Goal: Task Accomplishment & Management: Manage account settings

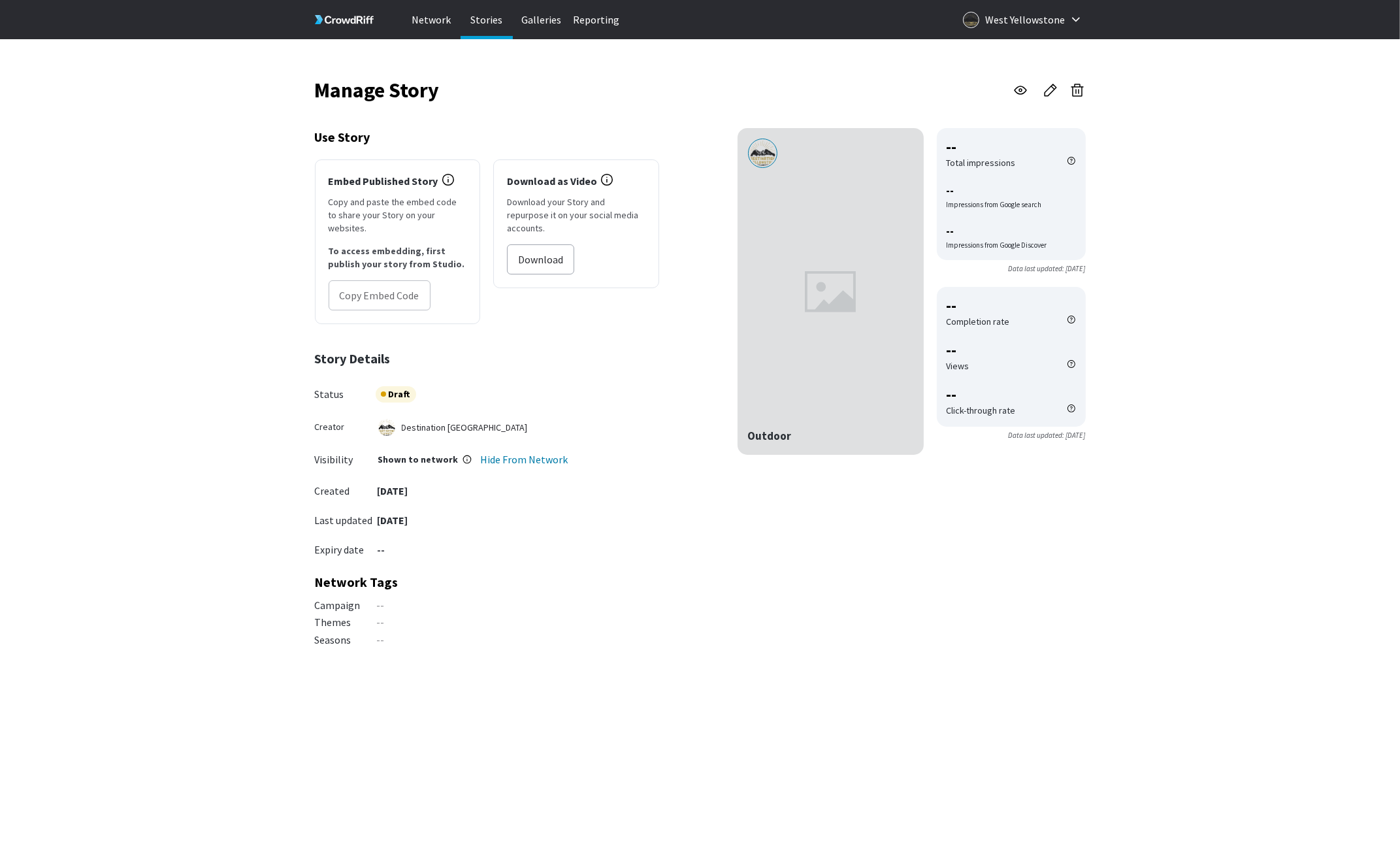
click at [842, 322] on div at bounding box center [830, 291] width 186 height 326
click at [491, 20] on p "Stories" at bounding box center [487, 19] width 52 height 39
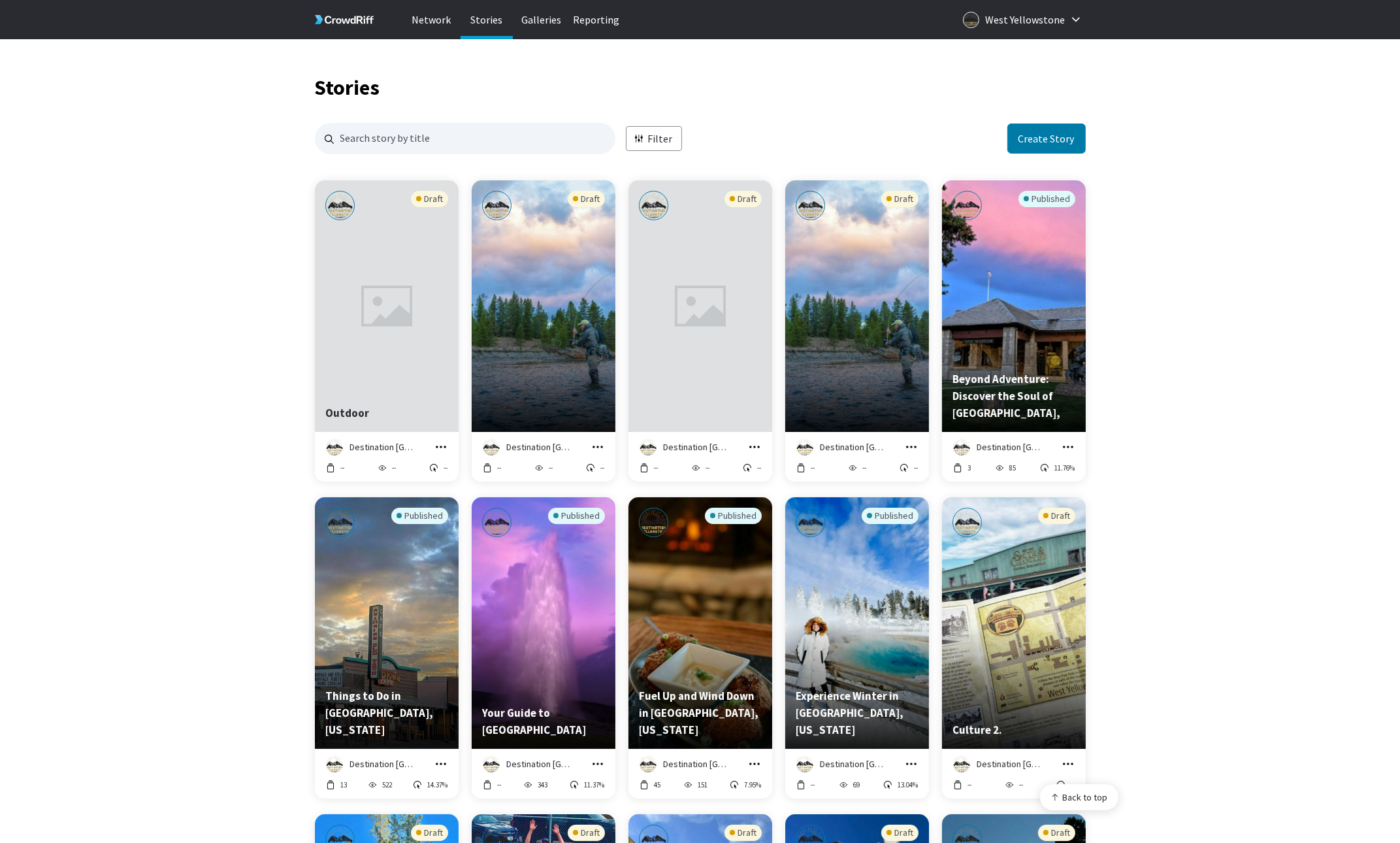
scroll to position [1, 0]
click at [869, 358] on div "Draft" at bounding box center [857, 275] width 123 height 168
click at [908, 446] on icon "grid" at bounding box center [912, 447] width 11 height 2
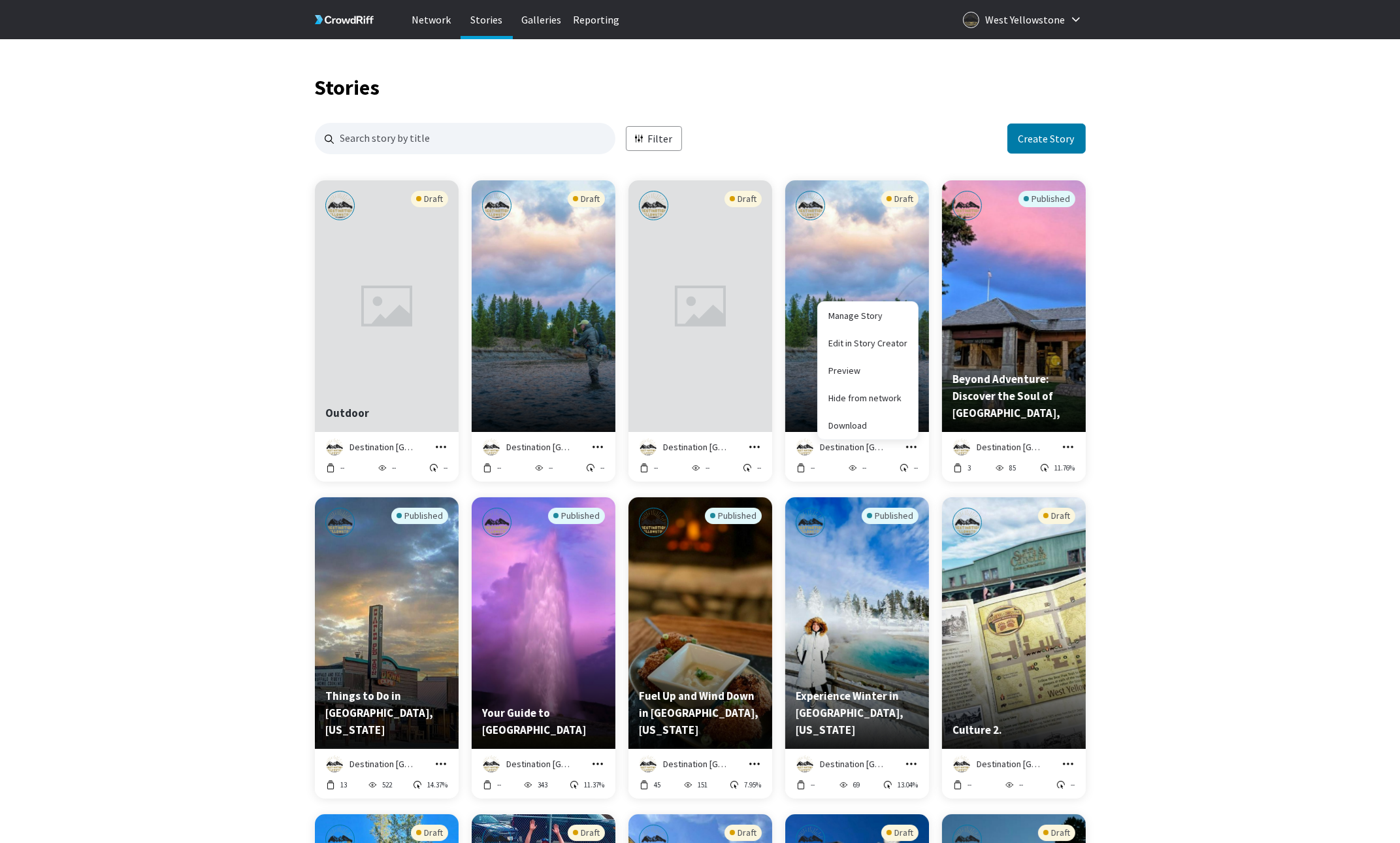
click at [916, 445] on icon "grid" at bounding box center [911, 447] width 13 height 13
click at [911, 449] on icon "grid" at bounding box center [911, 447] width 13 height 13
click at [879, 323] on link "Manage Story" at bounding box center [868, 315] width 100 height 28
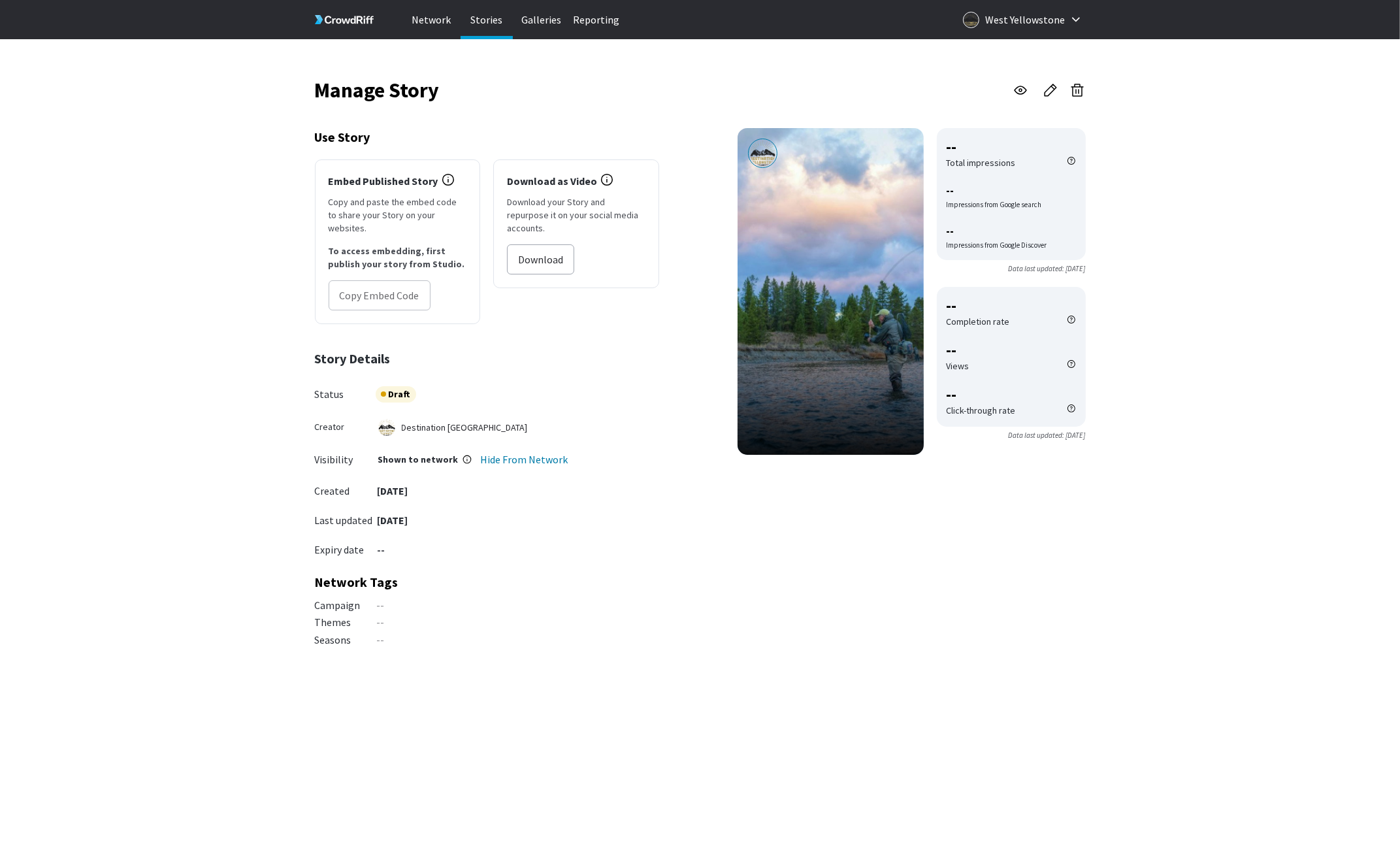
click at [1080, 89] on icon "button" at bounding box center [1077, 90] width 15 height 15
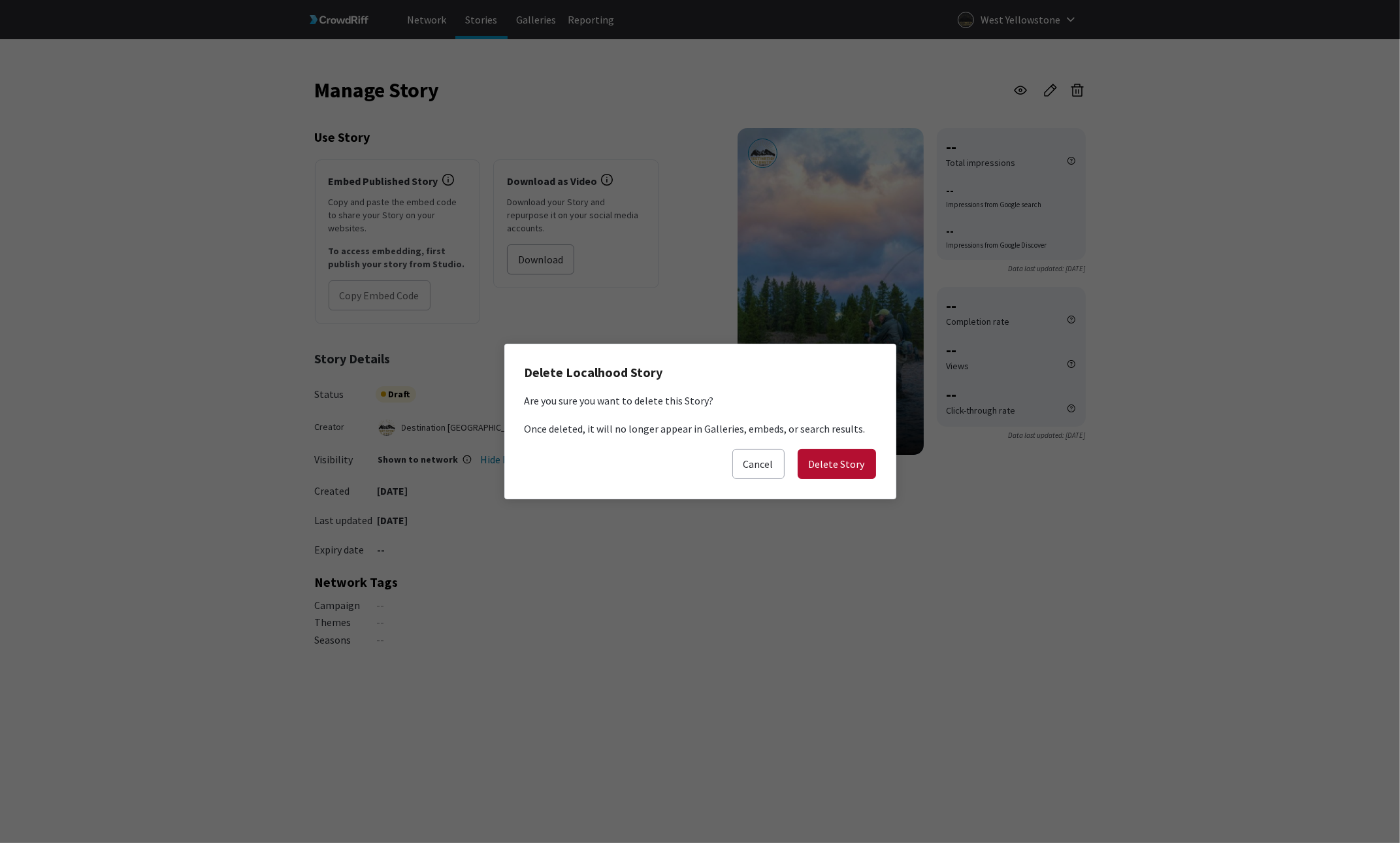
click at [848, 466] on button "Delete Story" at bounding box center [837, 464] width 79 height 30
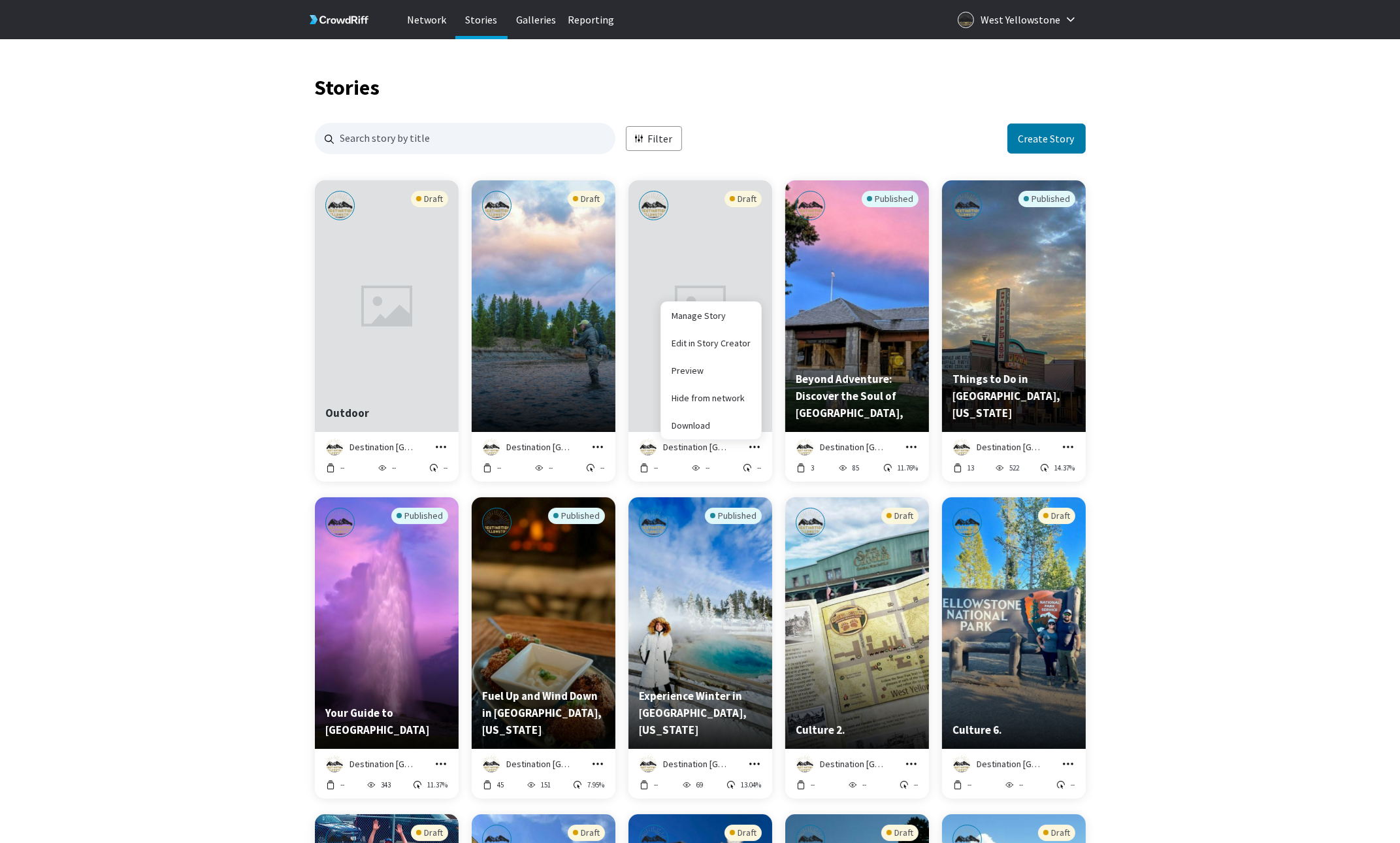
scroll to position [1266, 770]
click at [715, 322] on link "Manage Story" at bounding box center [711, 315] width 100 height 28
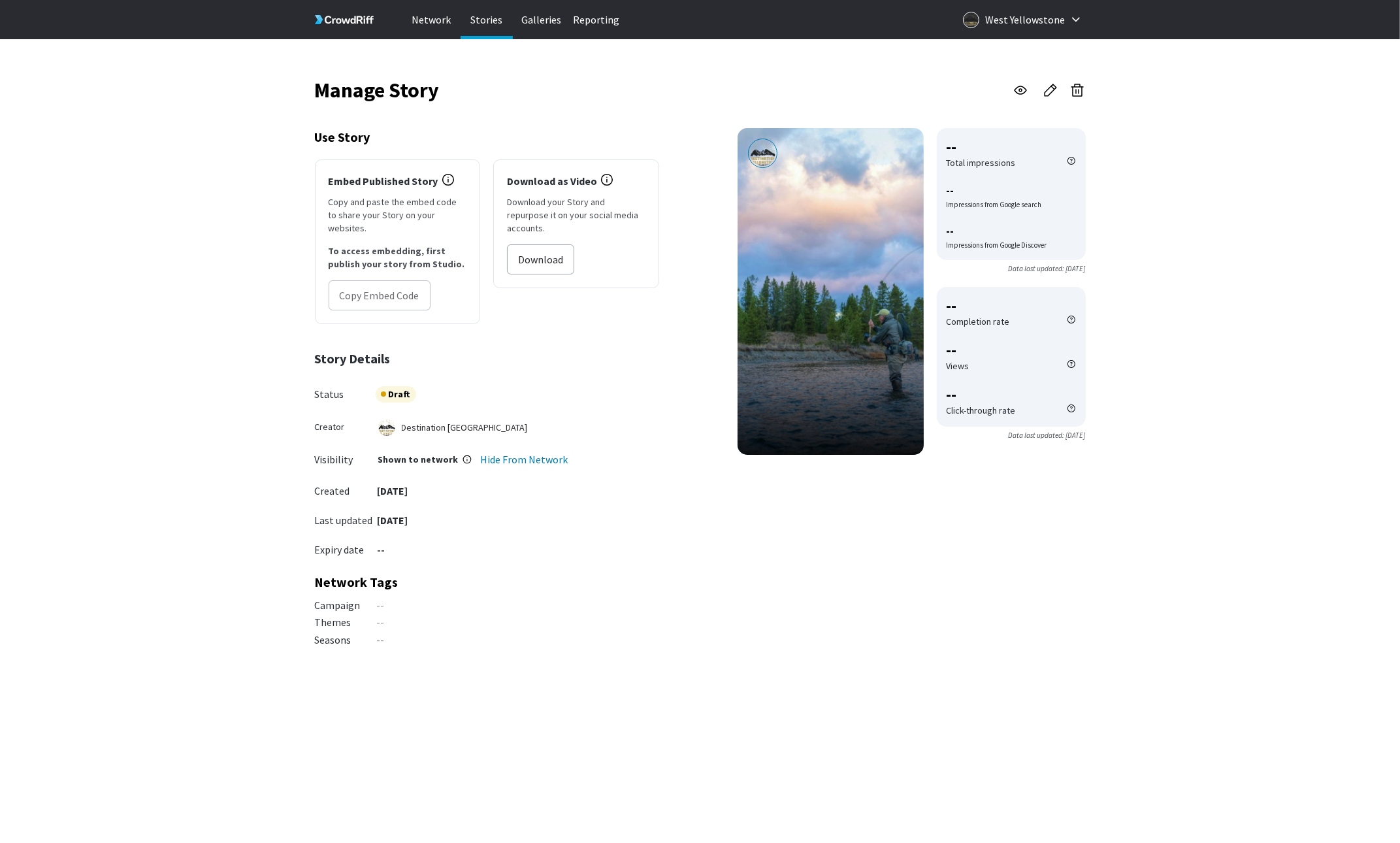
click at [1081, 91] on icon "button" at bounding box center [1077, 90] width 15 height 15
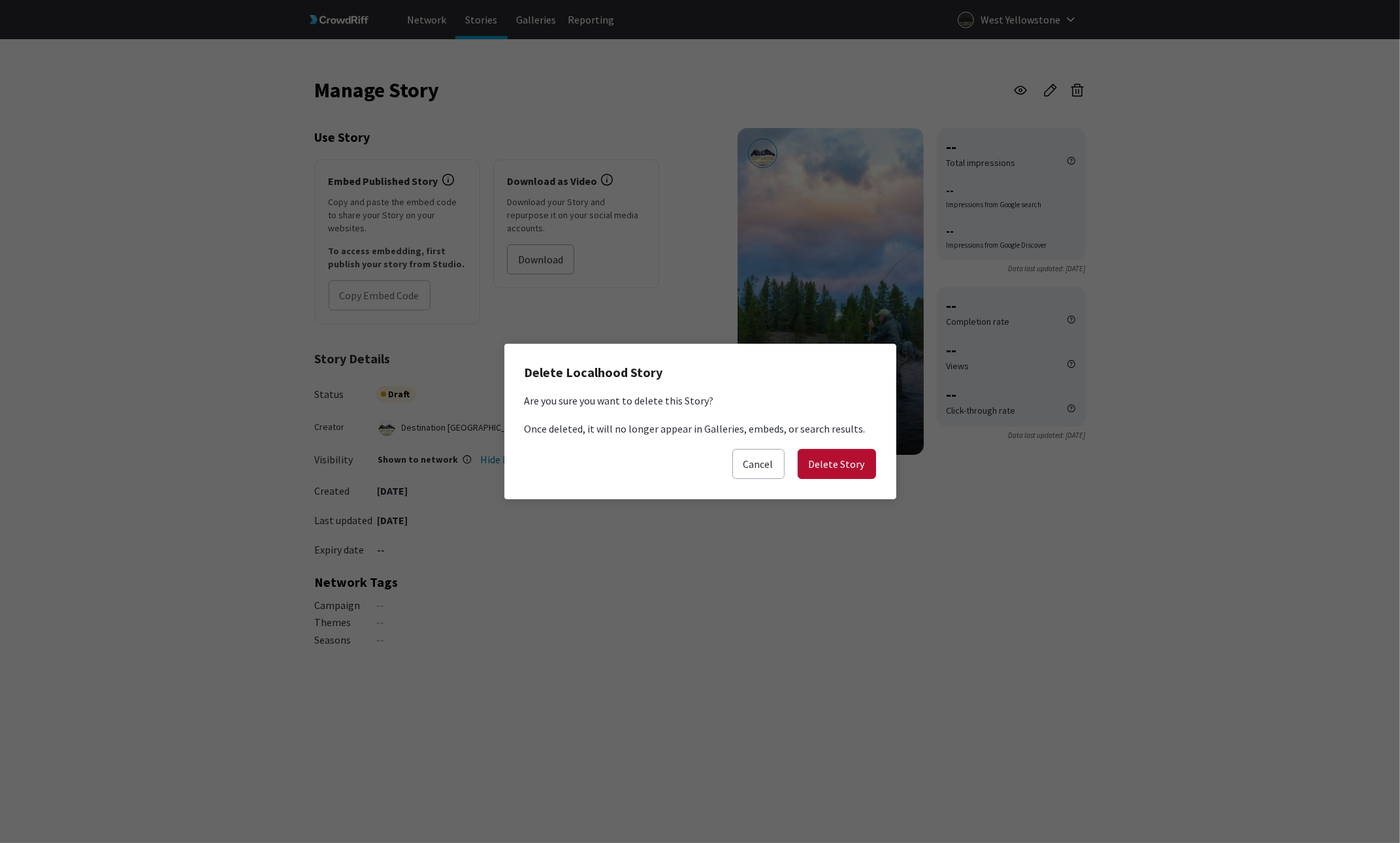
click at [863, 467] on button "Delete Story" at bounding box center [837, 464] width 79 height 30
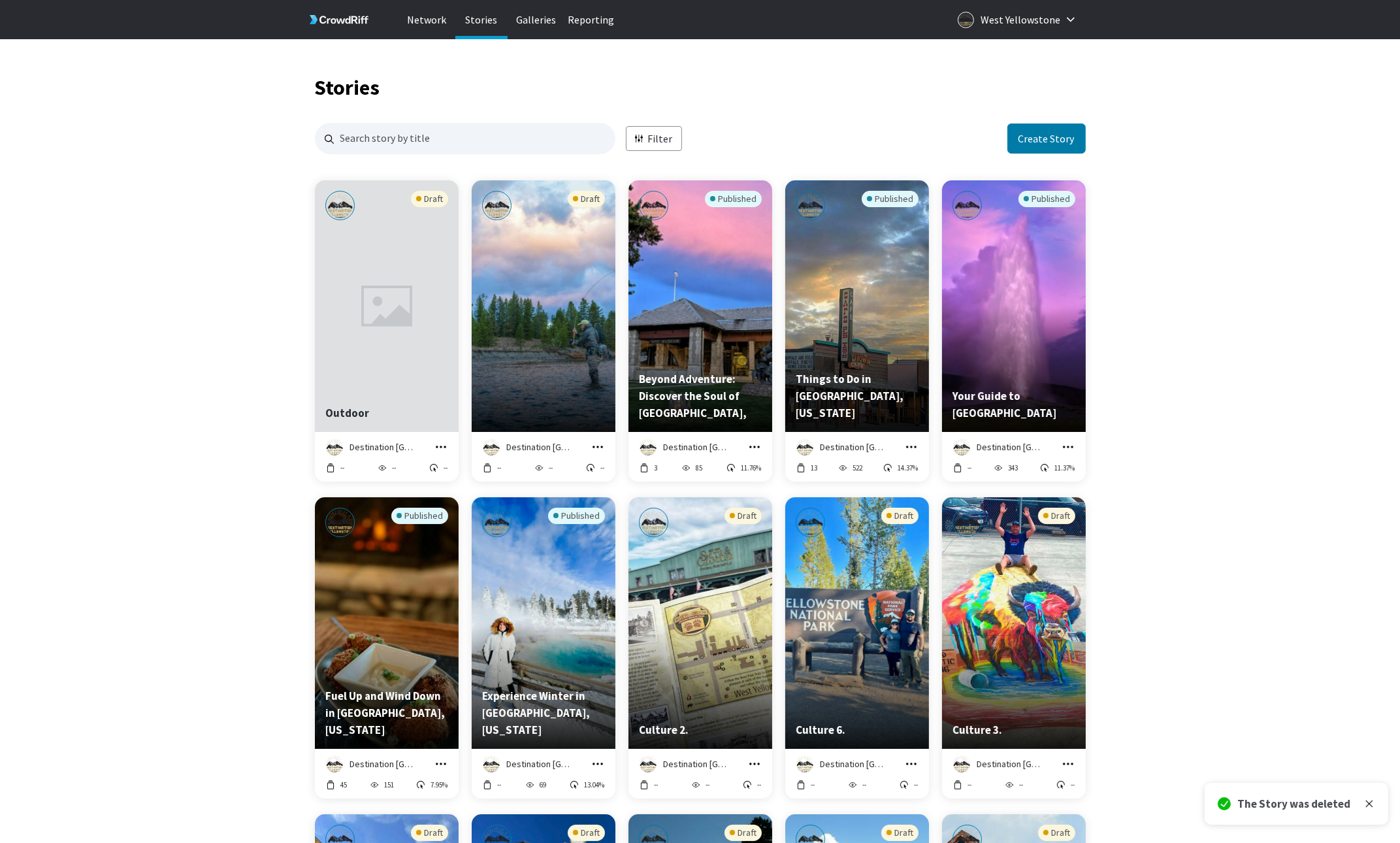
scroll to position [1, 0]
click at [594, 440] on div "Destination Yellowstone Manage Story Edit in Story Creator Preview Hide from ne…" at bounding box center [543, 447] width 123 height 17
click at [600, 447] on icon "grid" at bounding box center [598, 447] width 11 height 2
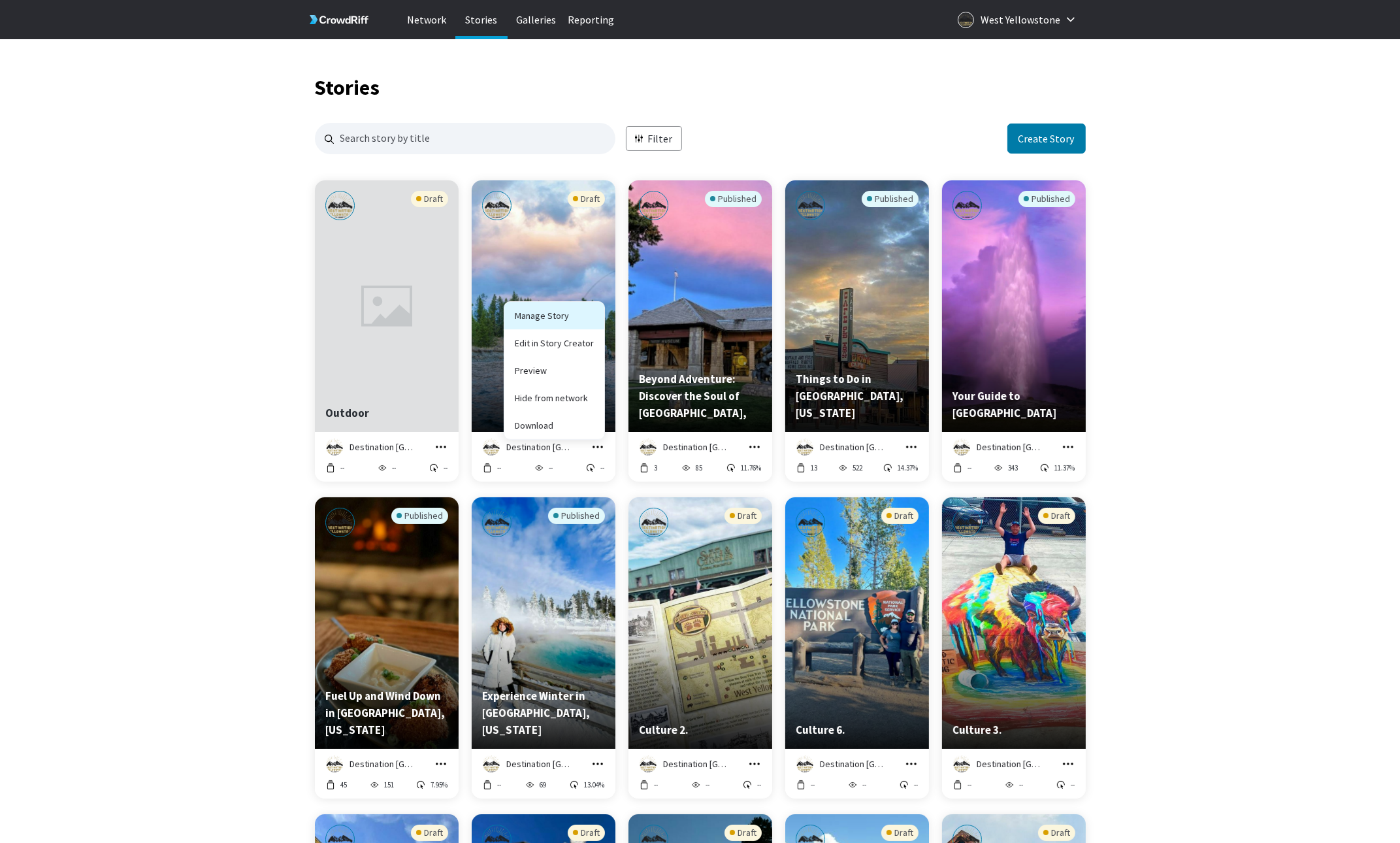
click at [567, 314] on link "Manage Story" at bounding box center [555, 315] width 100 height 28
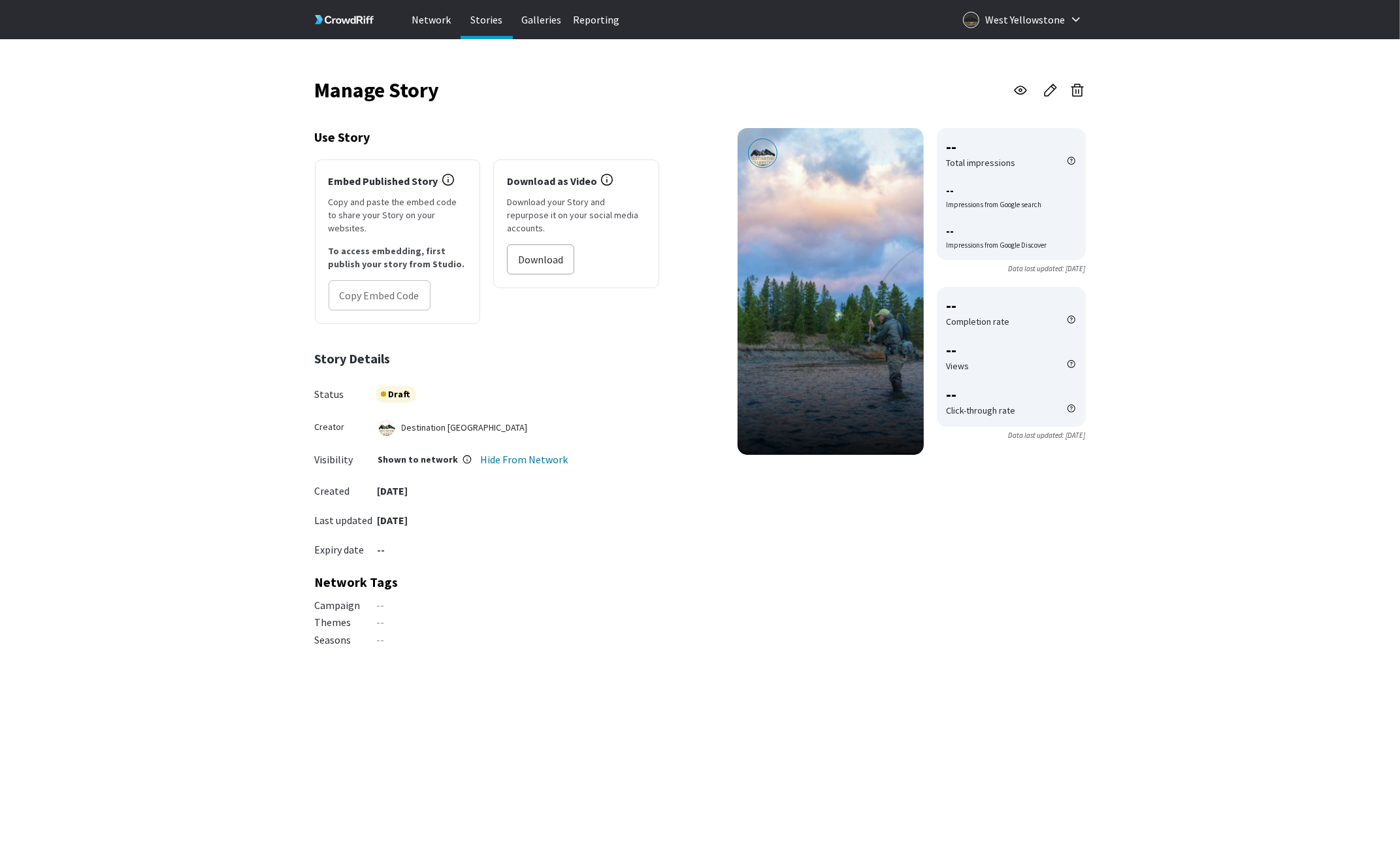
click at [1081, 89] on icon "button" at bounding box center [1078, 92] width 9 height 9
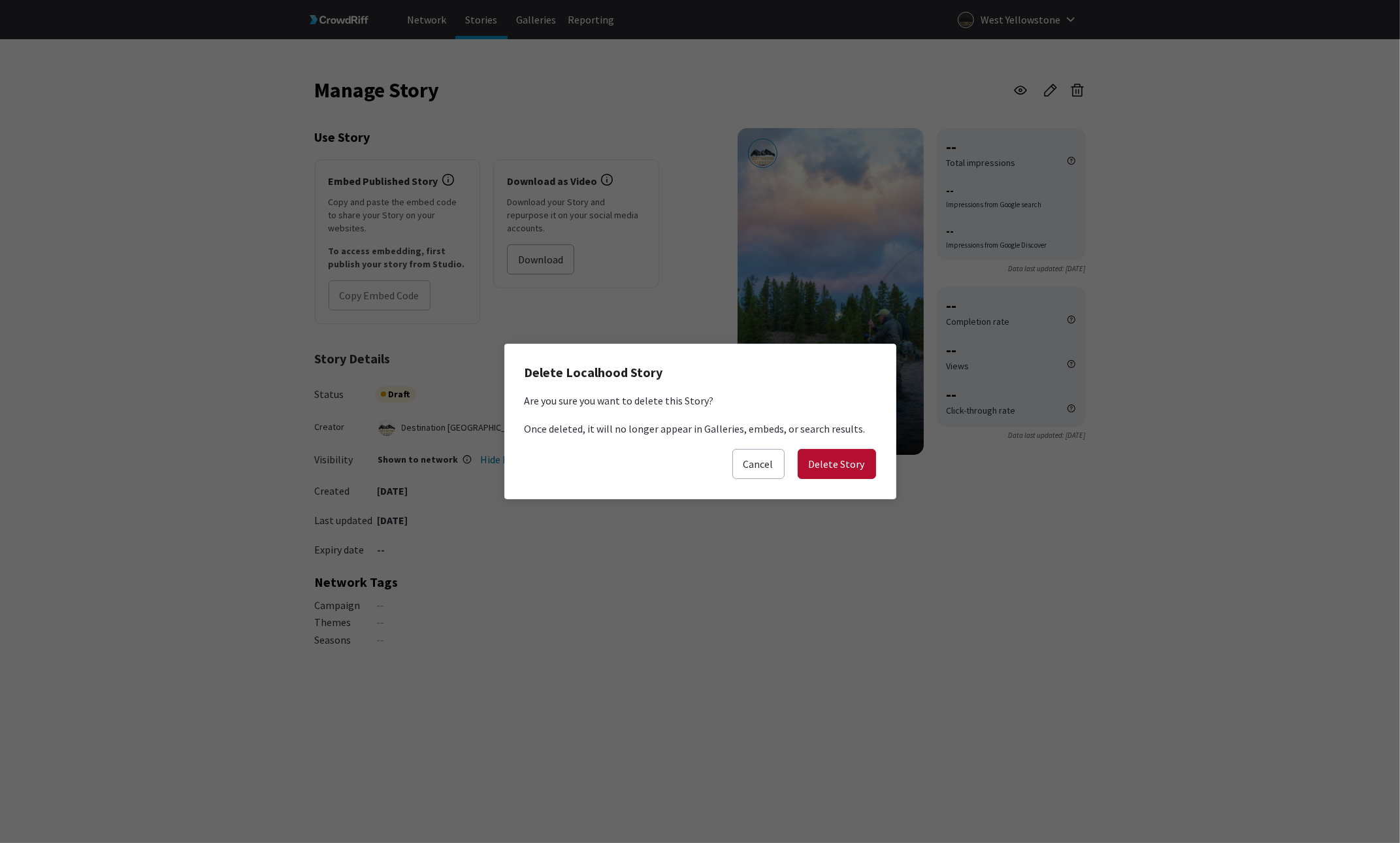
click at [825, 466] on button "Delete Story" at bounding box center [837, 464] width 79 height 30
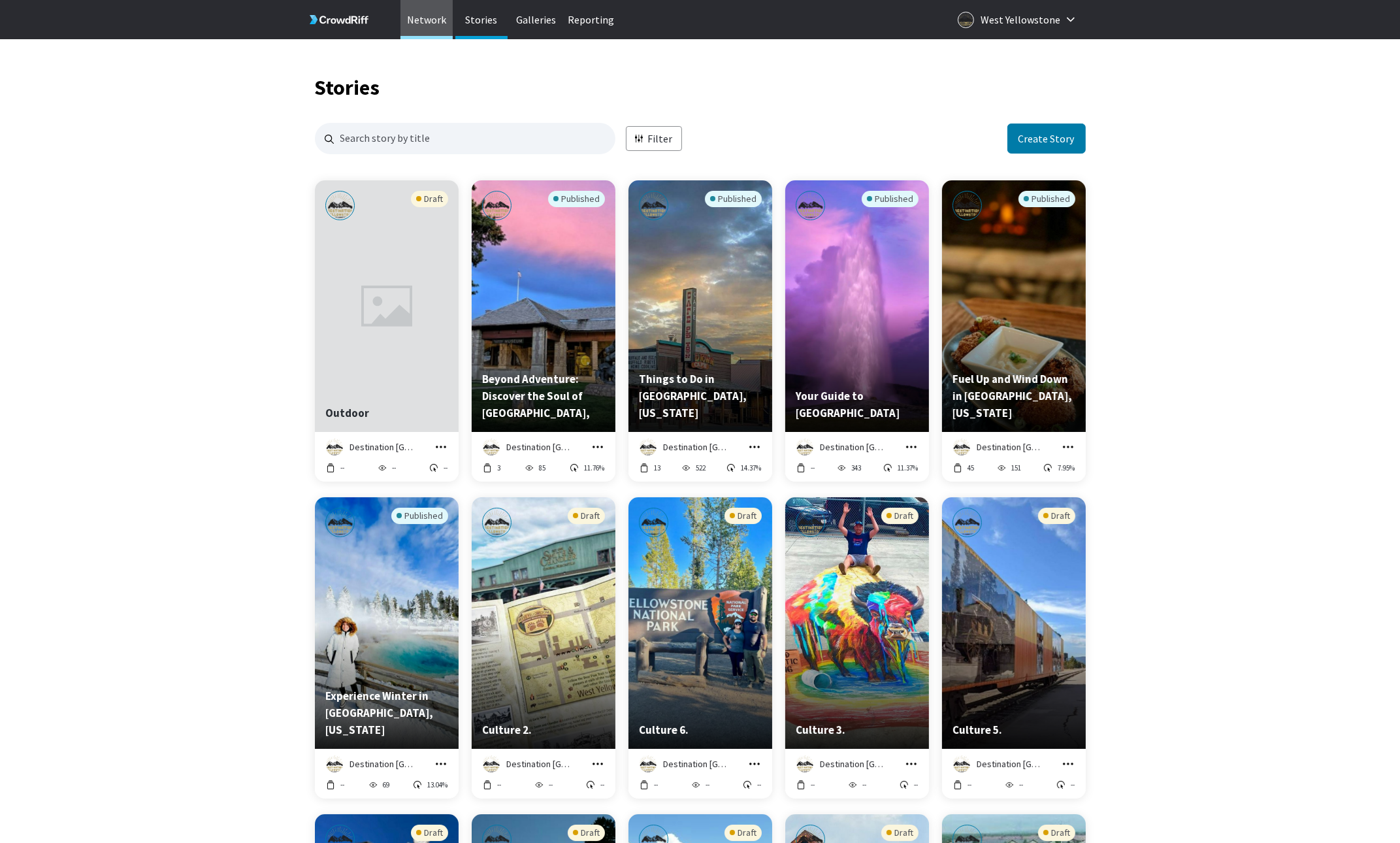
scroll to position [1584, 770]
